Goal: Task Accomplishment & Management: Manage account settings

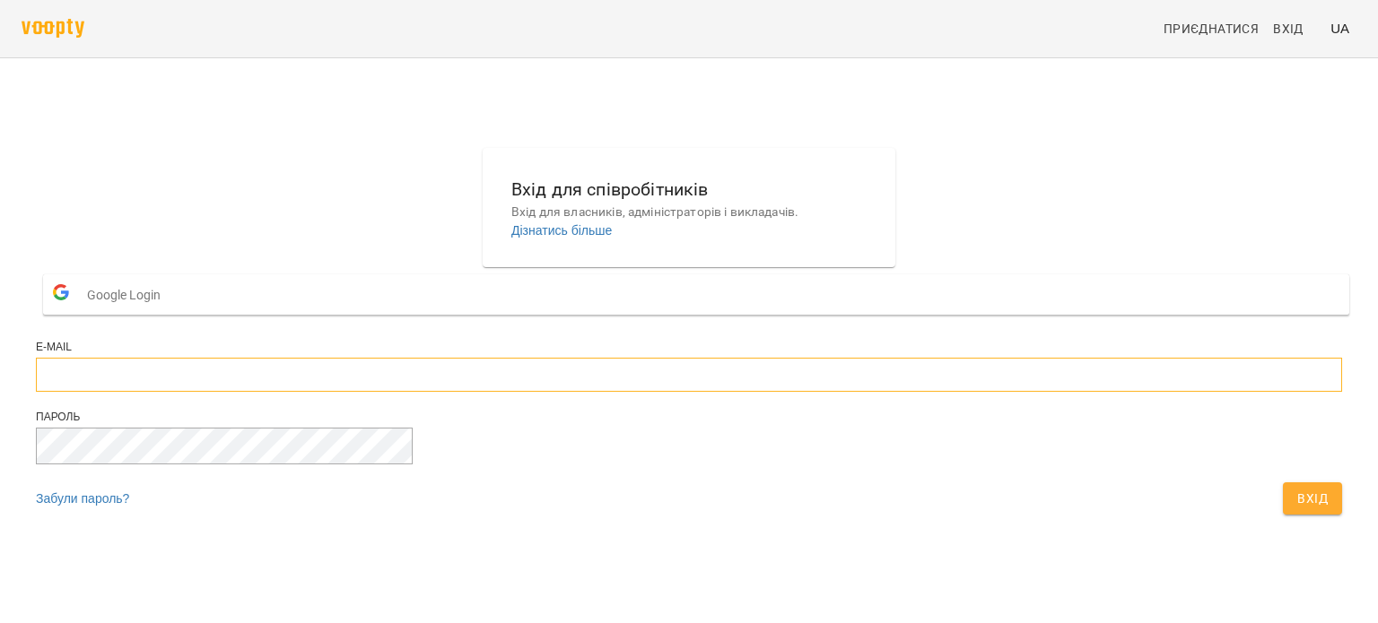
type input "**********"
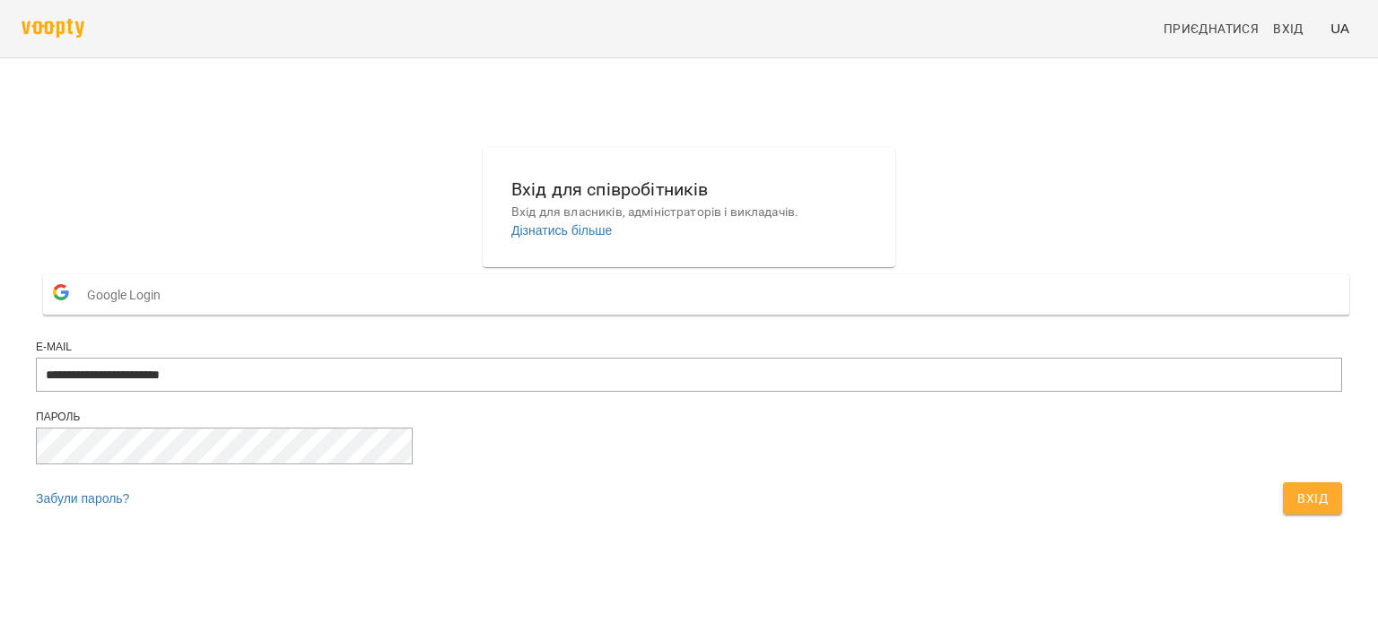
click at [1297, 509] on span "Вхід" at bounding box center [1312, 499] width 30 height 22
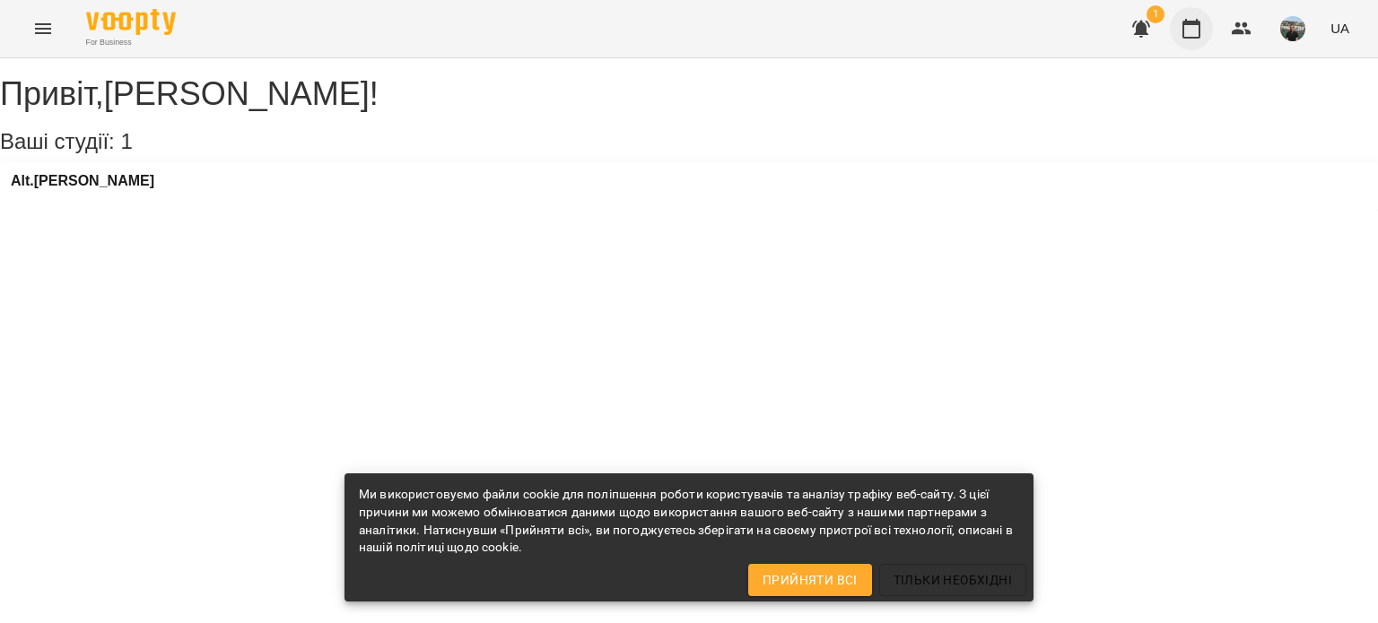
click at [1192, 25] on icon "button" at bounding box center [1191, 29] width 22 height 22
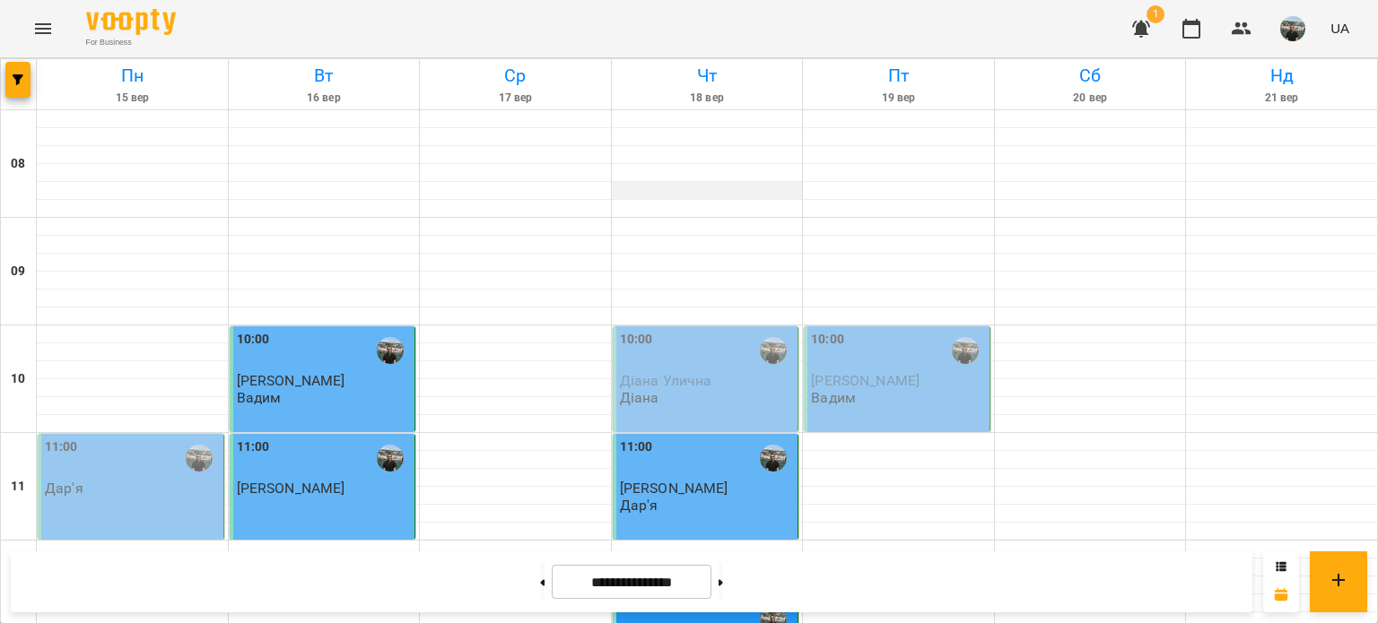
scroll to position [628, 0]
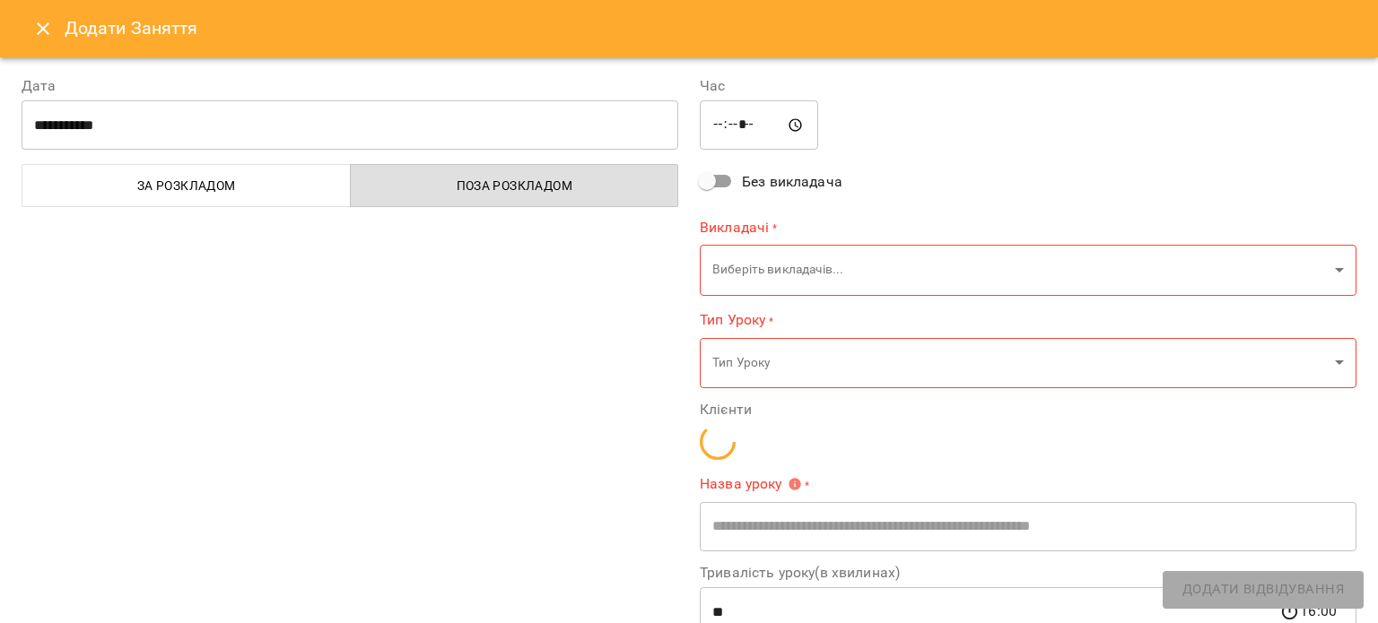
type input "**********"
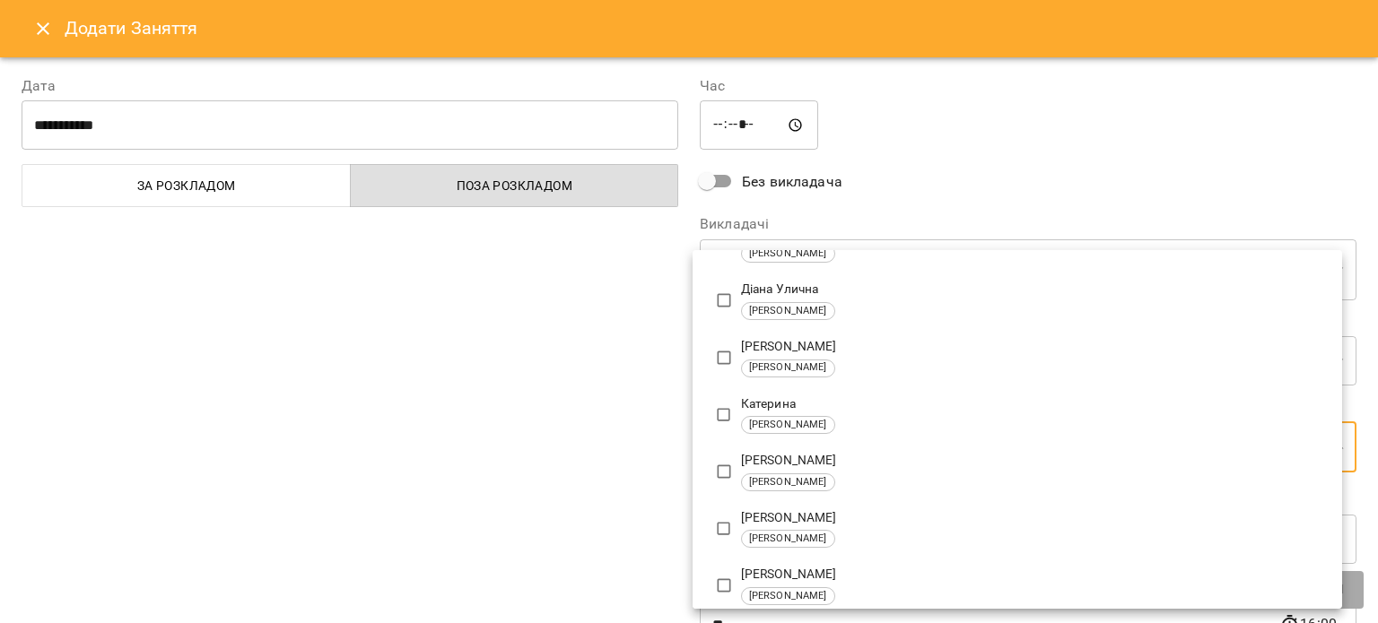
scroll to position [179, 0]
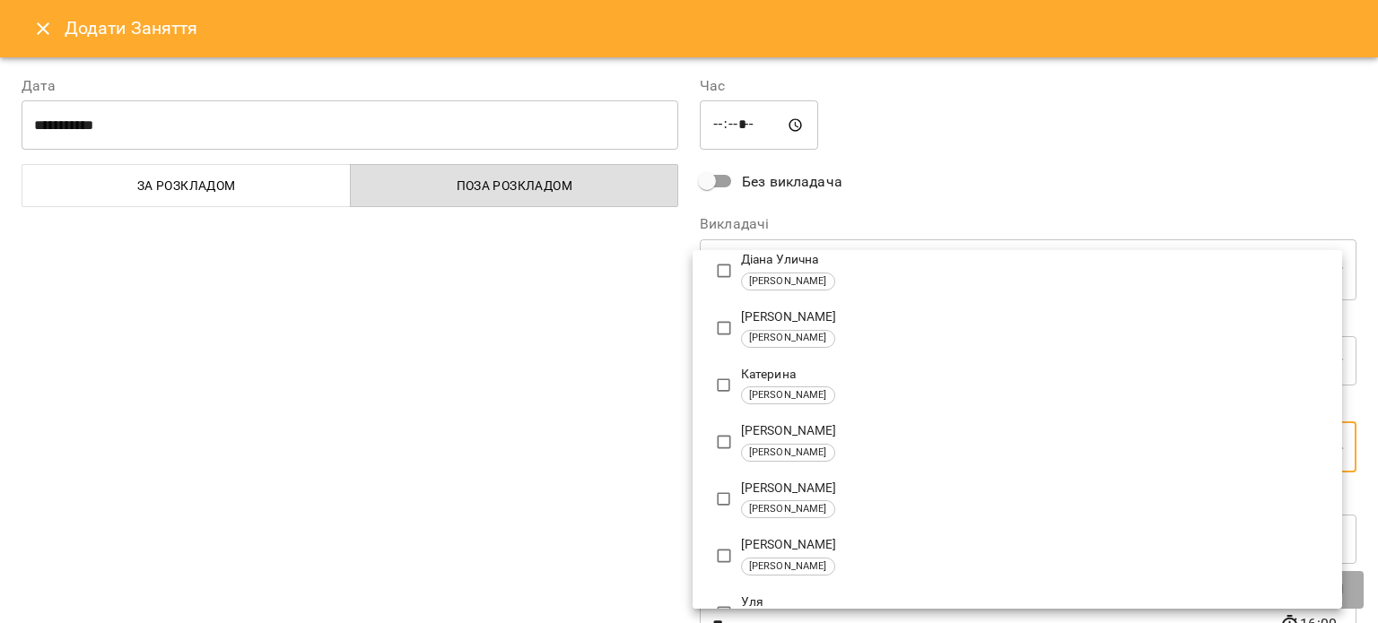
type input "**********"
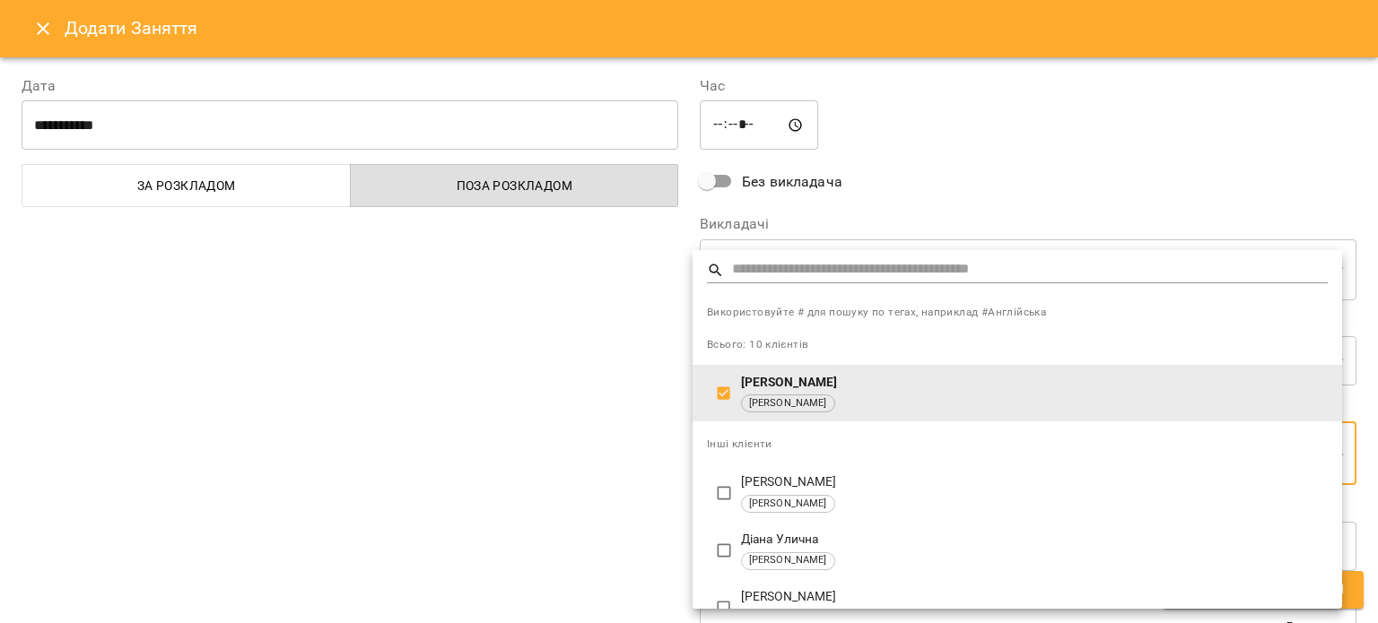
click at [939, 196] on div at bounding box center [689, 311] width 1378 height 623
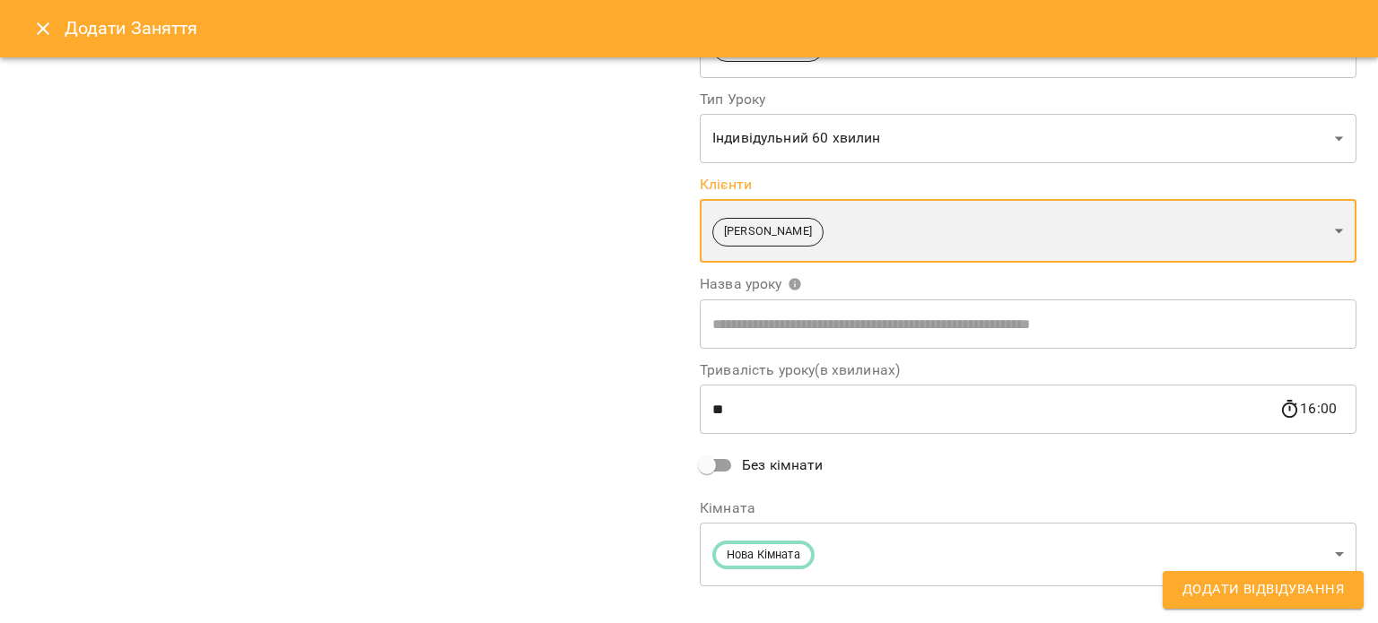
scroll to position [246, 0]
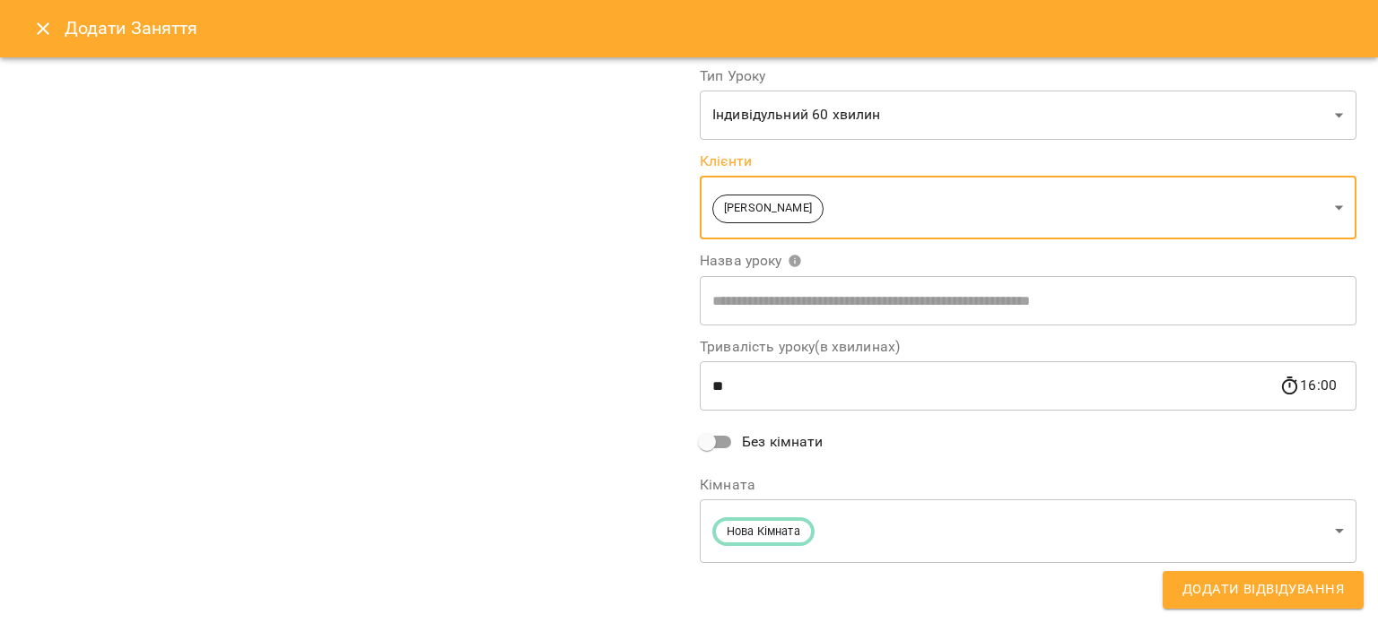
click at [1240, 585] on span "Додати Відвідування" at bounding box center [1262, 589] width 161 height 23
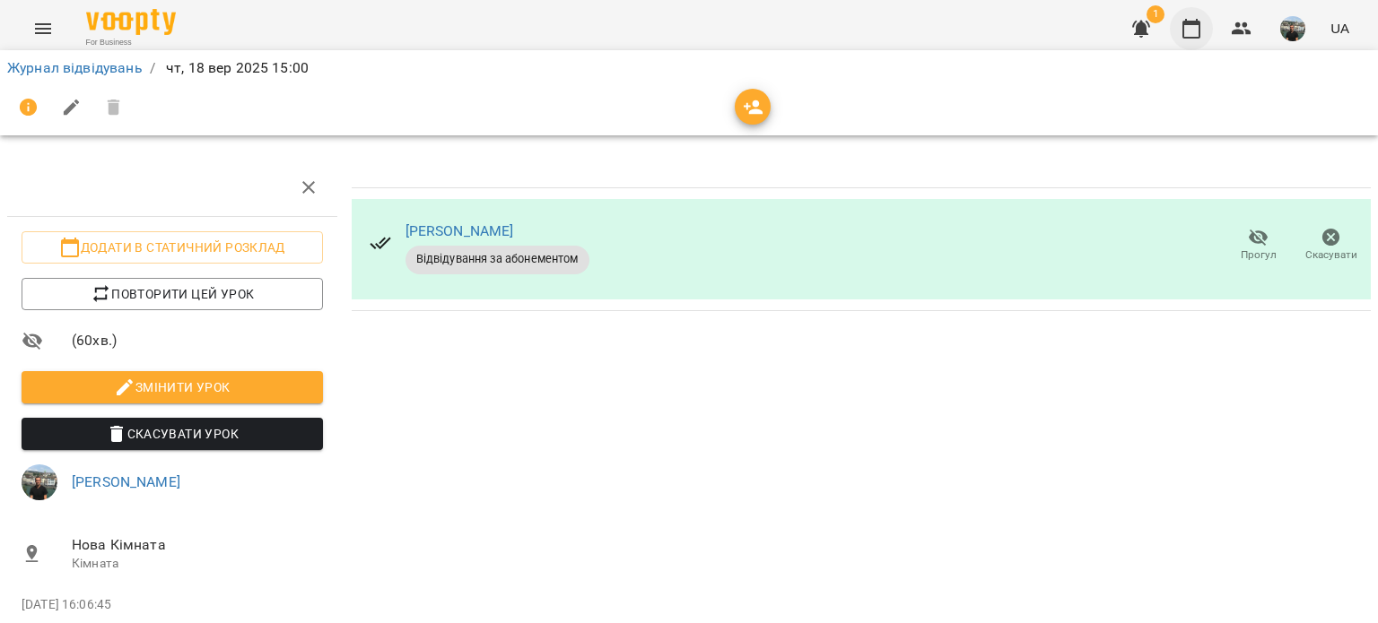
click at [1195, 26] on icon "button" at bounding box center [1191, 29] width 22 height 22
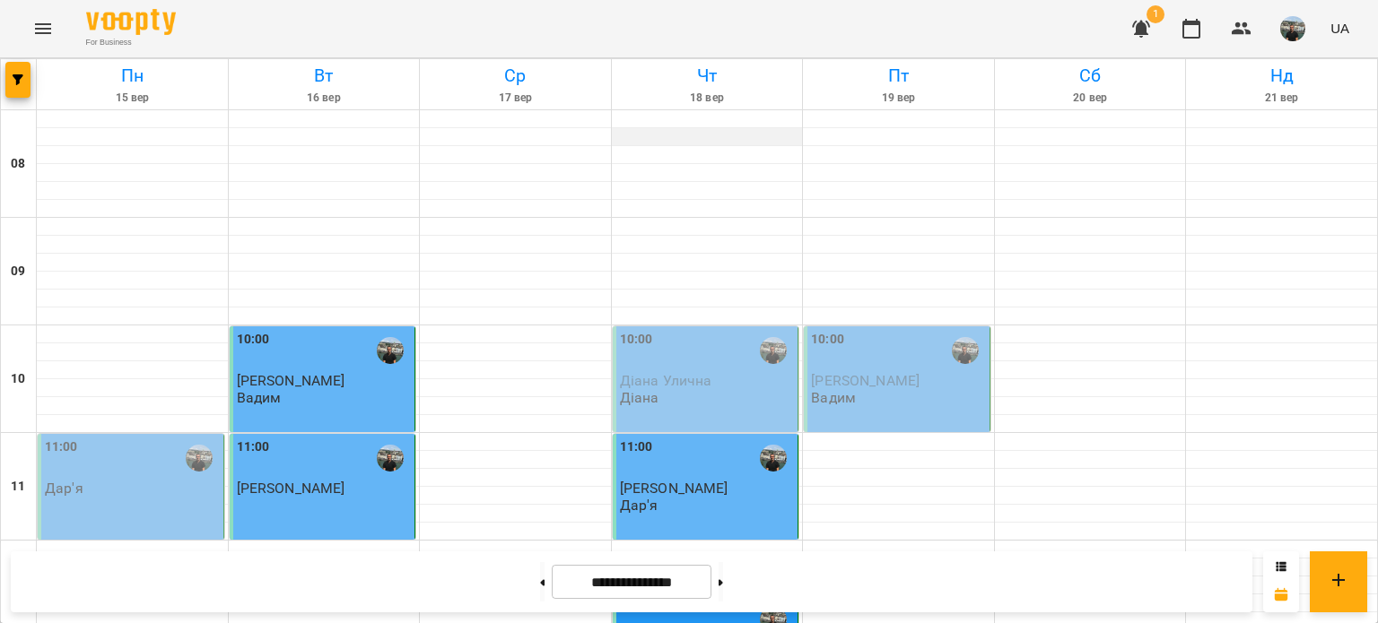
scroll to position [628, 0]
click at [1292, 27] on img "button" at bounding box center [1292, 28] width 25 height 25
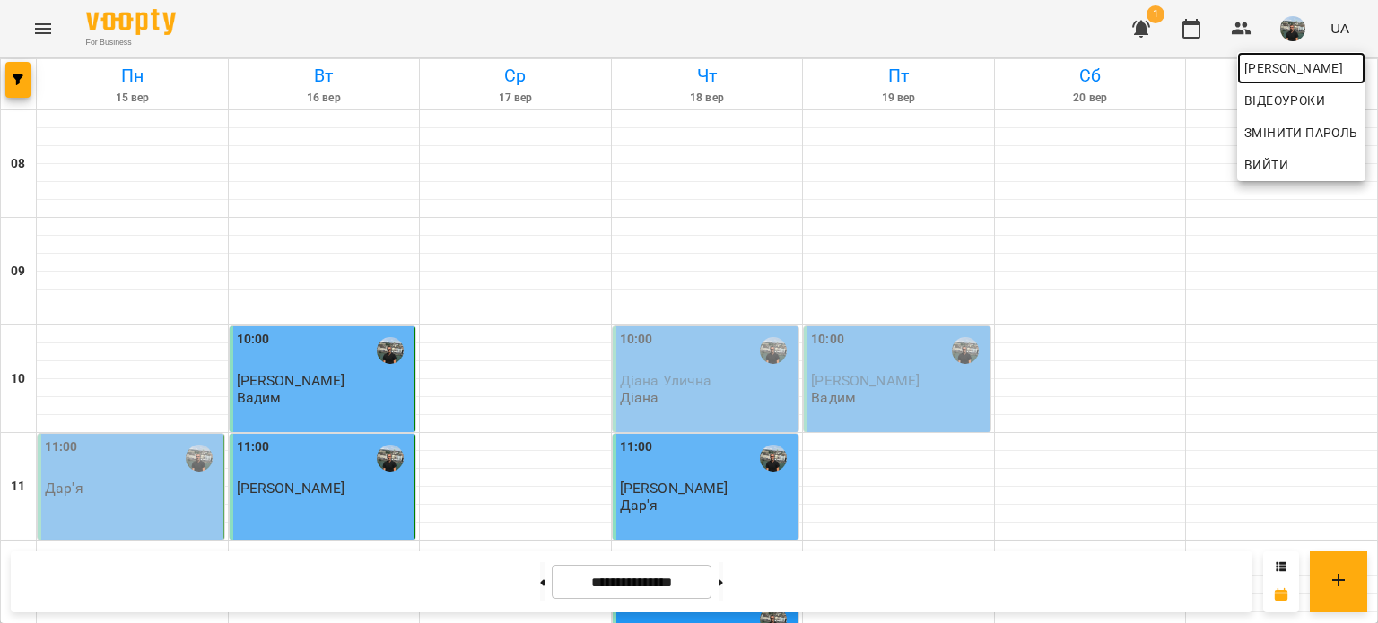
drag, startPoint x: 1265, startPoint y: 63, endPoint x: 1255, endPoint y: 67, distance: 11.7
click at [1265, 63] on span "[PERSON_NAME]" at bounding box center [1301, 68] width 114 height 22
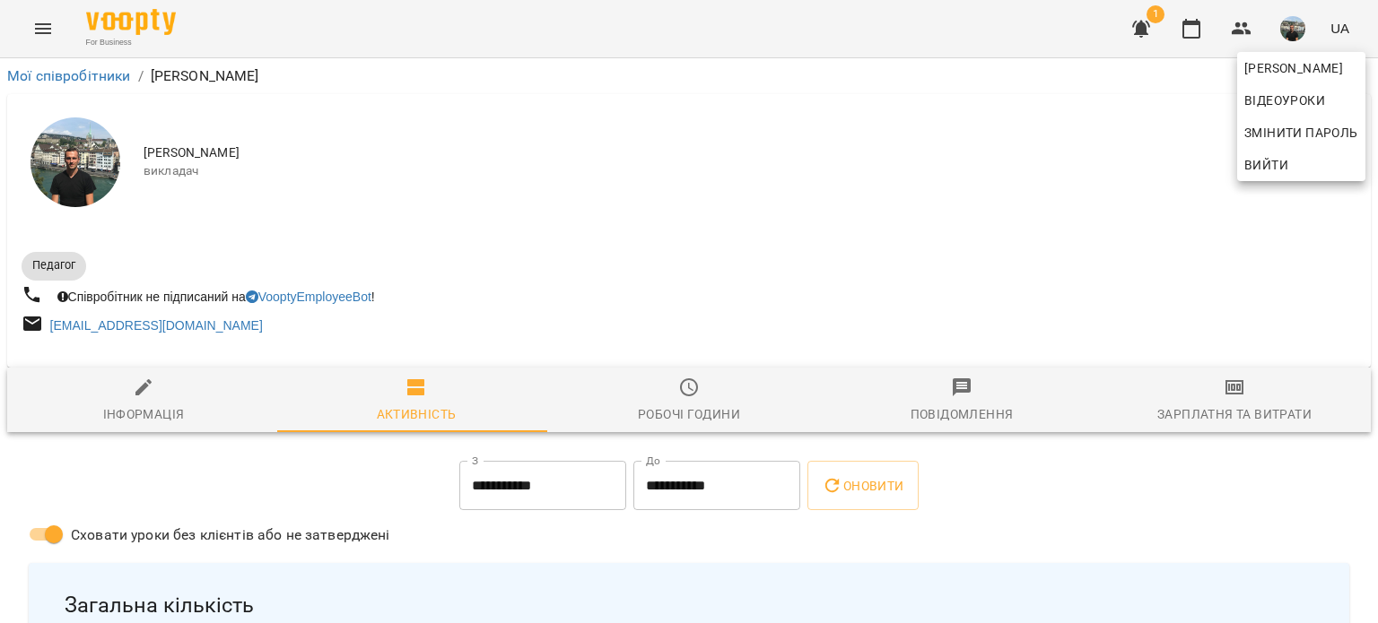
drag, startPoint x: 1369, startPoint y: 88, endPoint x: 1372, endPoint y: 109, distance: 21.7
click at [1371, 109] on div at bounding box center [689, 311] width 1378 height 623
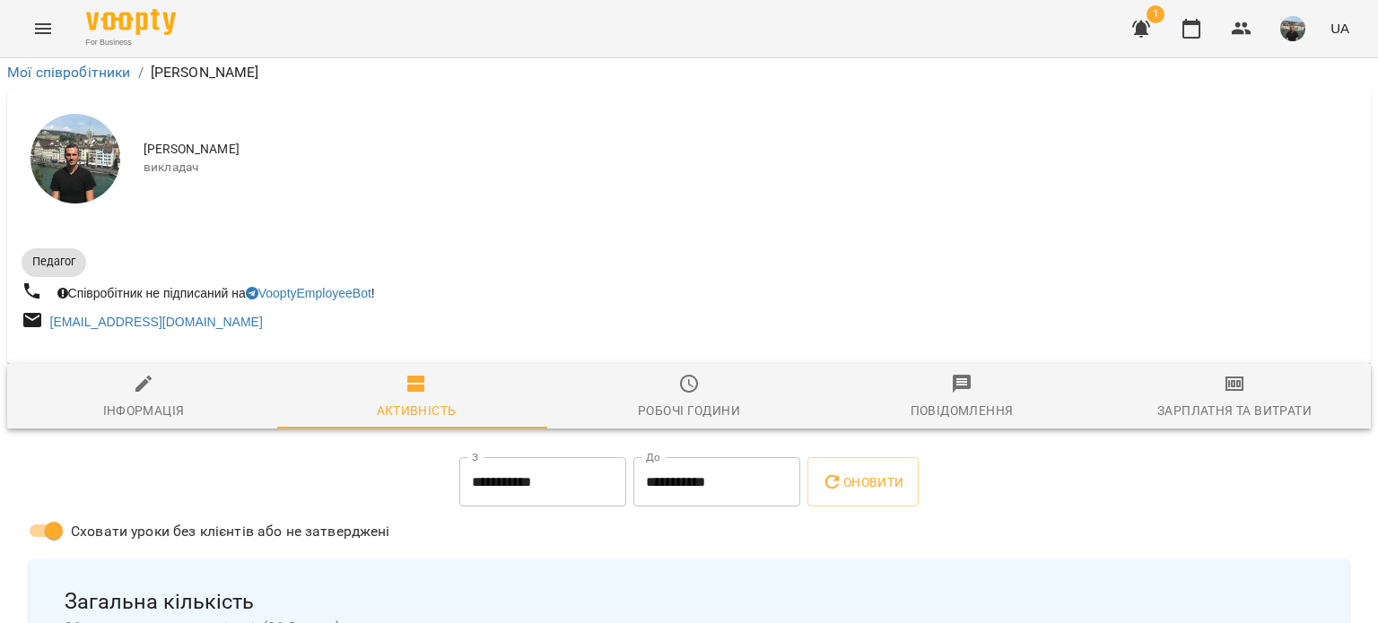
scroll to position [423, 0]
click at [1292, 24] on img "button" at bounding box center [1292, 28] width 25 height 25
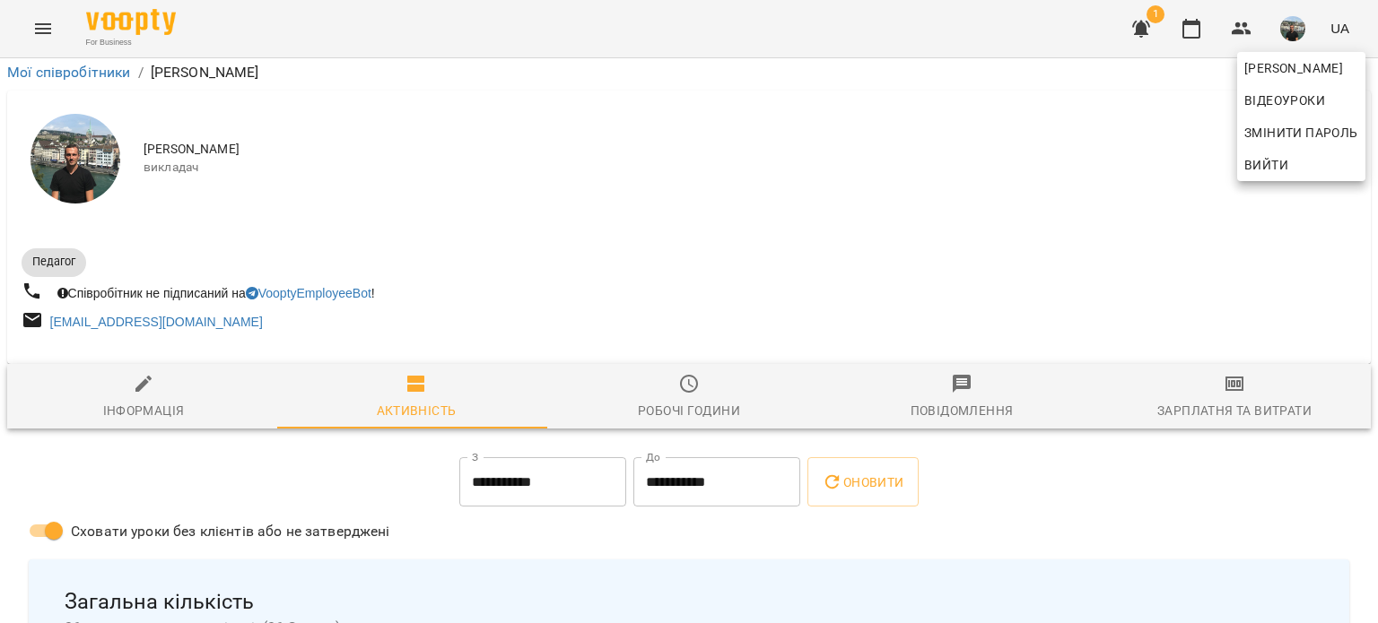
click at [1252, 167] on span "Вийти" at bounding box center [1266, 165] width 44 height 22
